Goal: Task Accomplishment & Management: Manage account settings

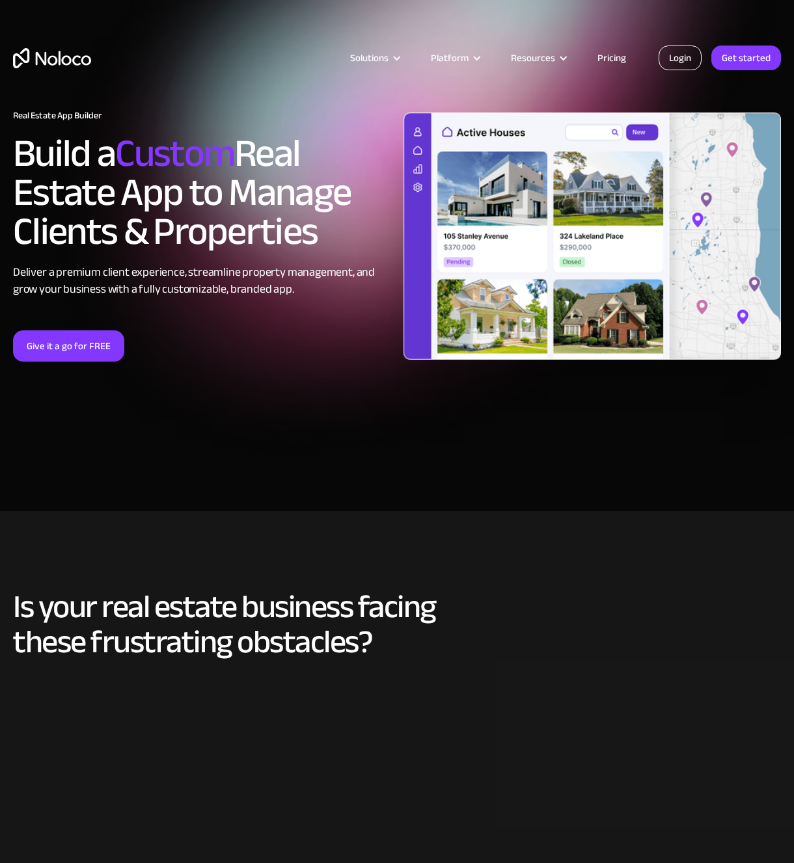
click at [678, 61] on link "Login" at bounding box center [679, 58] width 43 height 25
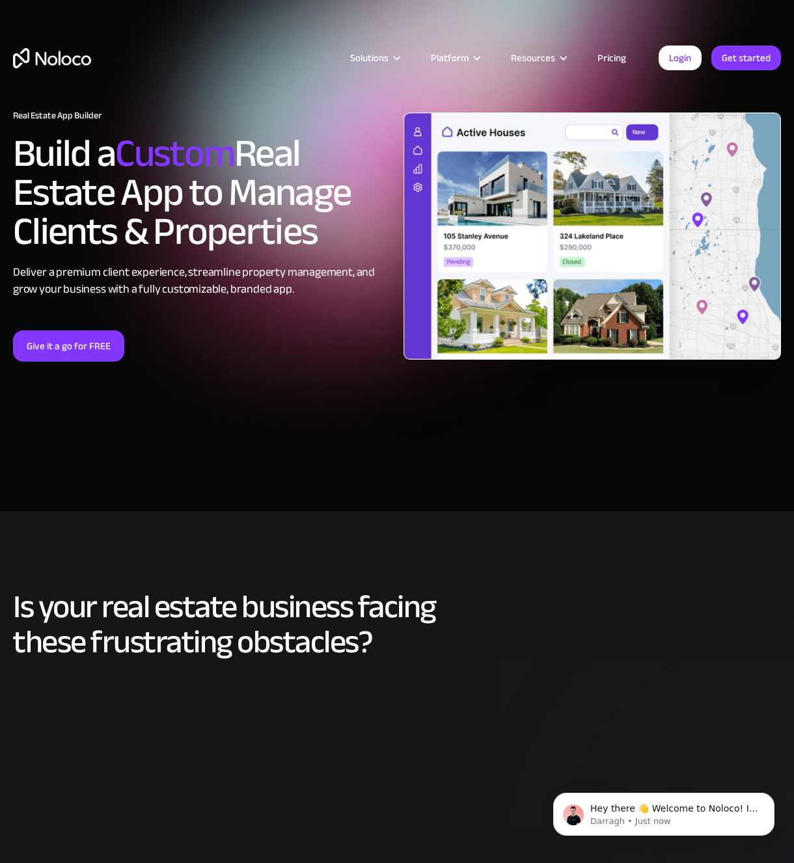
click at [345, 458] on section "Real Estate App Builder Build a Custom Real Estate App to Manage Clients & Prop…" at bounding box center [397, 255] width 794 height 511
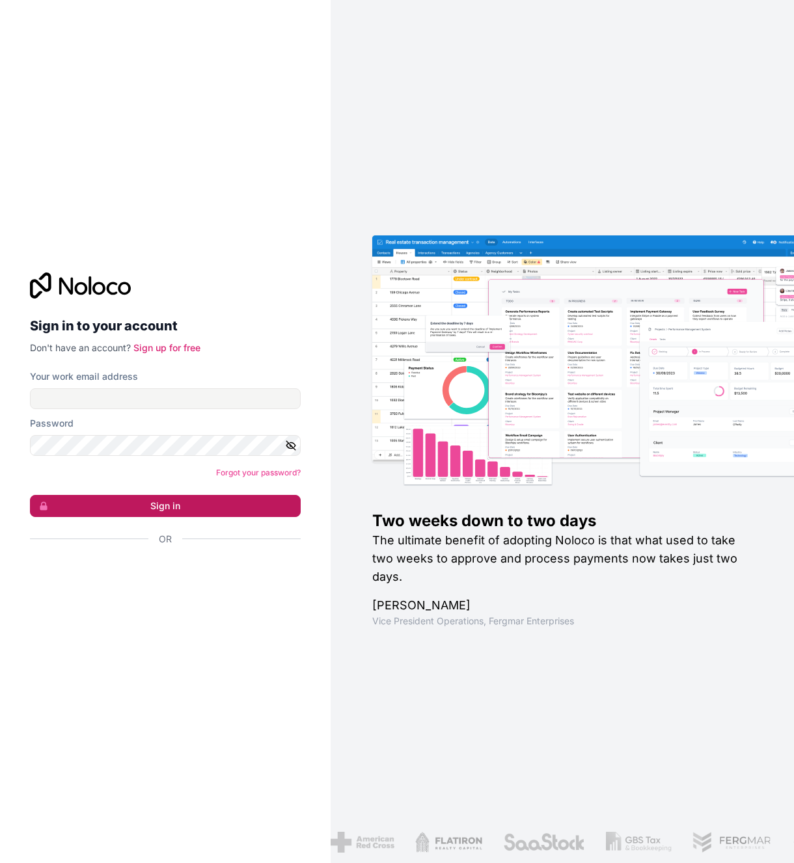
click at [163, 507] on button "Sign in" at bounding box center [165, 506] width 271 height 22
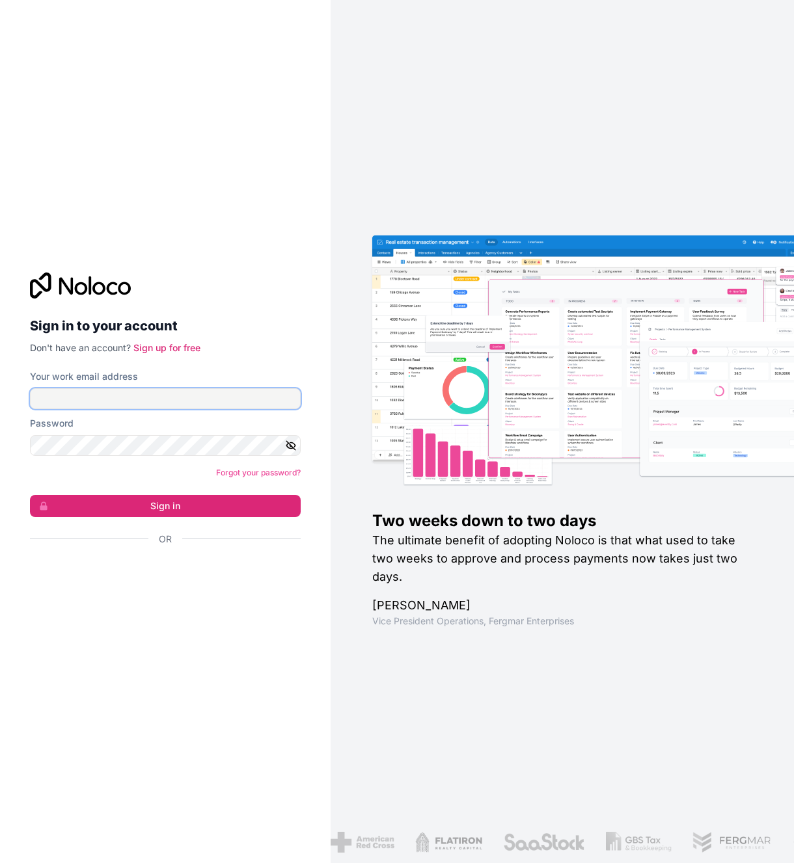
click at [68, 398] on input "Your work email address" at bounding box center [165, 398] width 271 height 21
type input "[EMAIL_ADDRESS][DOMAIN_NAME]"
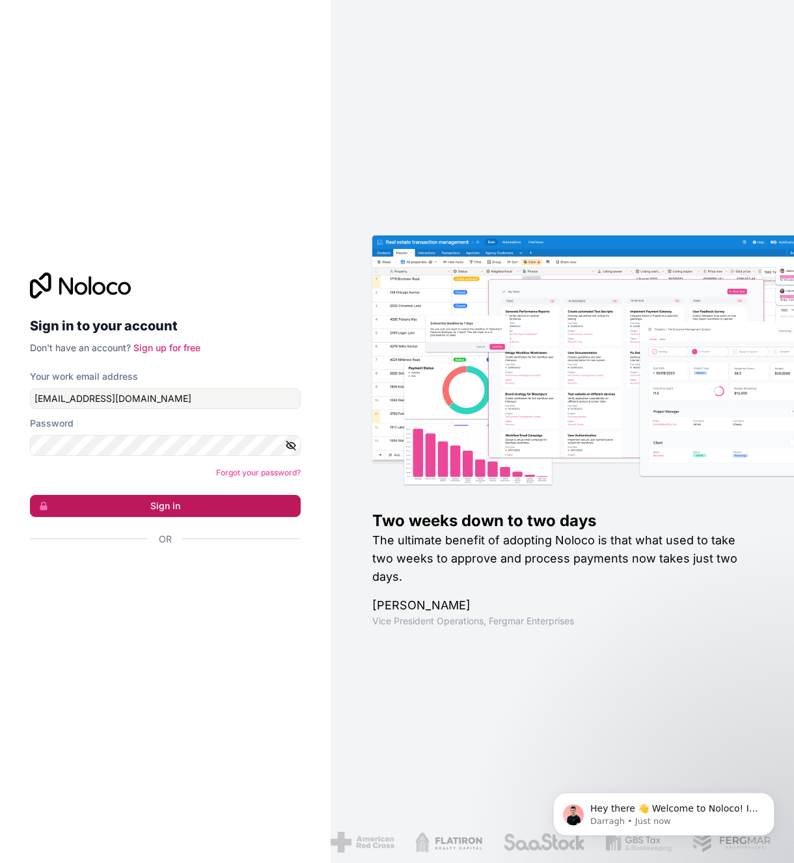
click at [161, 500] on button "Sign in" at bounding box center [165, 506] width 271 height 22
